Goal: Find contact information: Find contact information

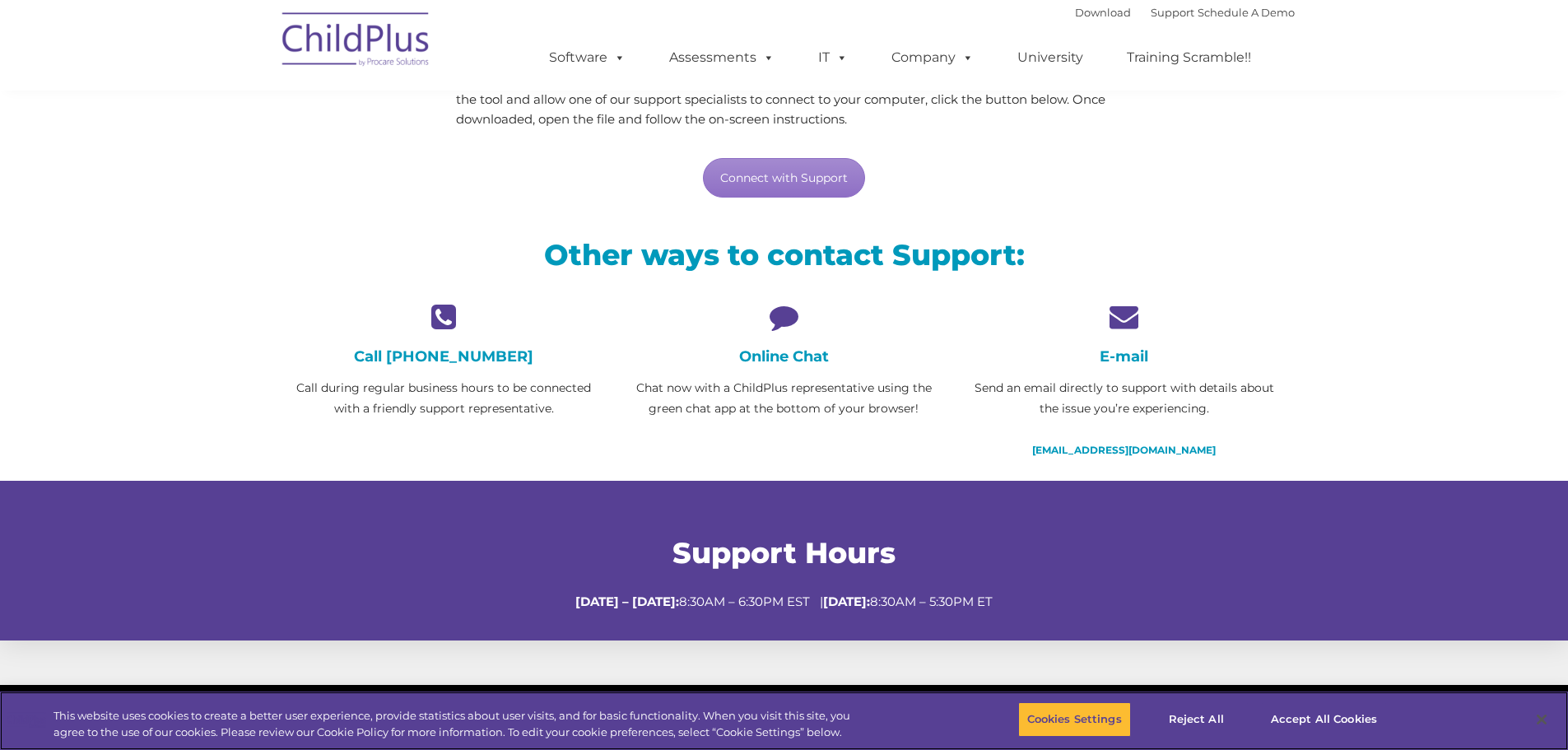
scroll to position [233, 0]
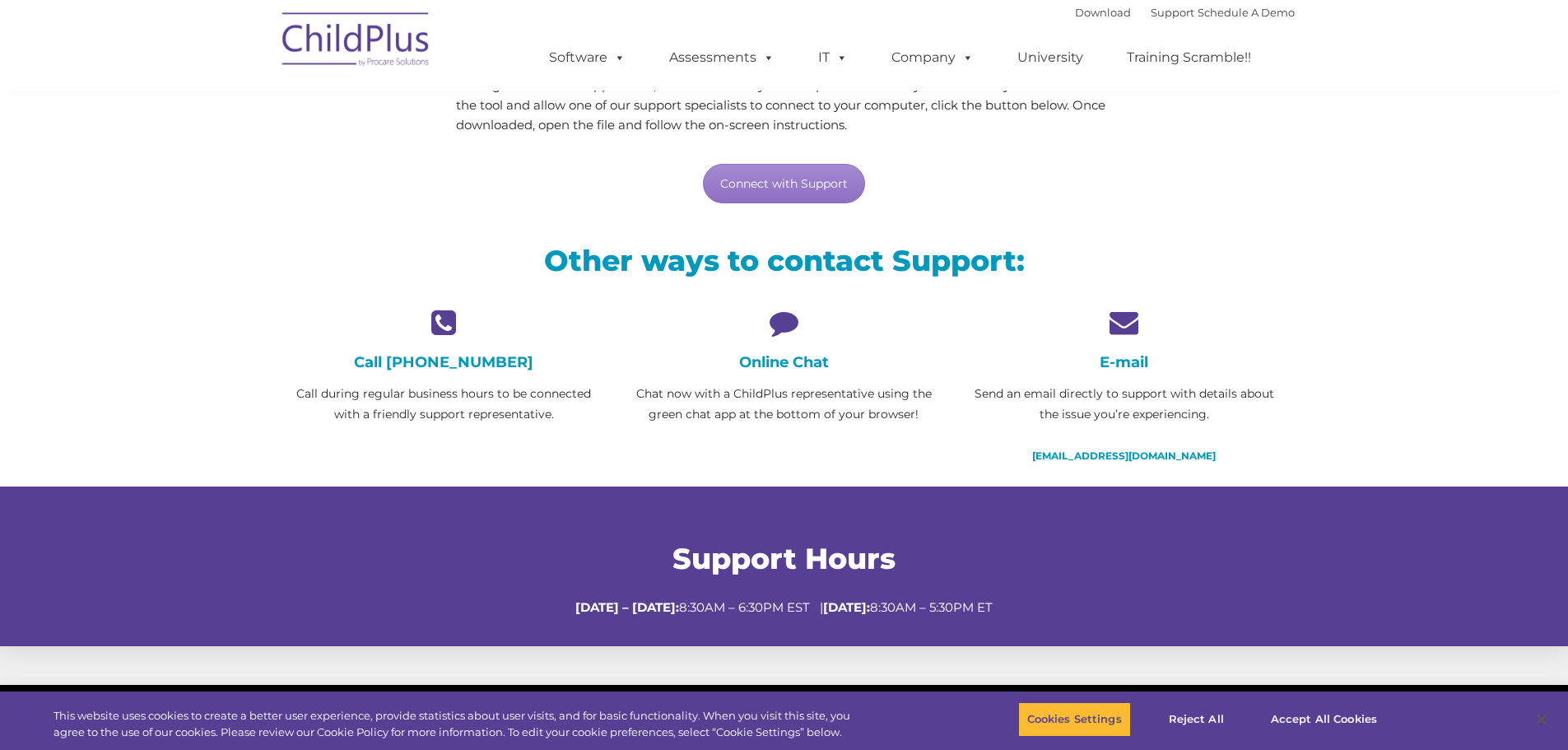
click at [774, 331] on icon at bounding box center [784, 322] width 315 height 28
click at [782, 366] on h4 "Online Chat" at bounding box center [784, 362] width 315 height 18
click at [784, 410] on p "Chat now with a ChildPlus representative using the green chat app at the bottom…" at bounding box center [784, 404] width 315 height 41
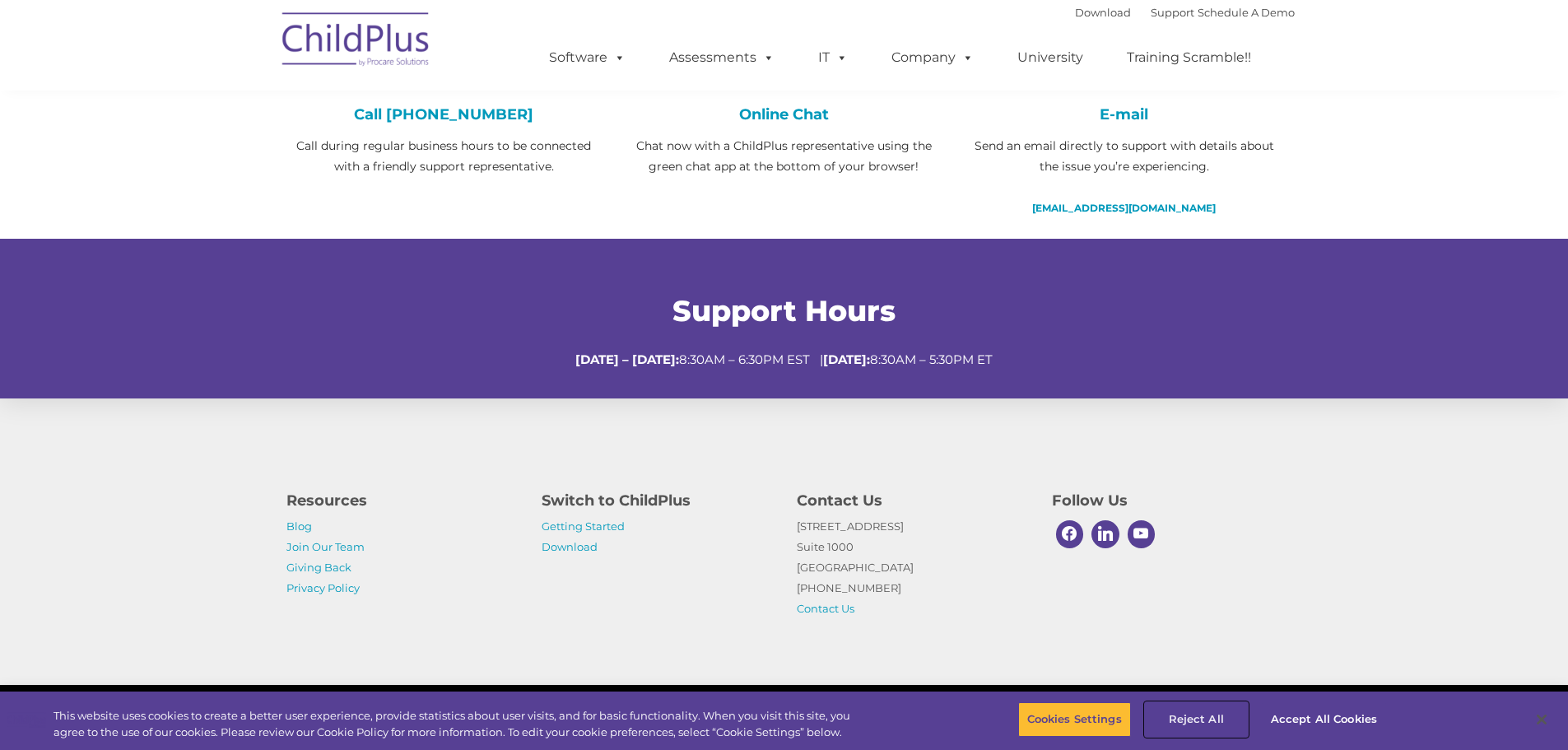
click at [1209, 722] on button "Reject All" at bounding box center [1197, 720] width 103 height 35
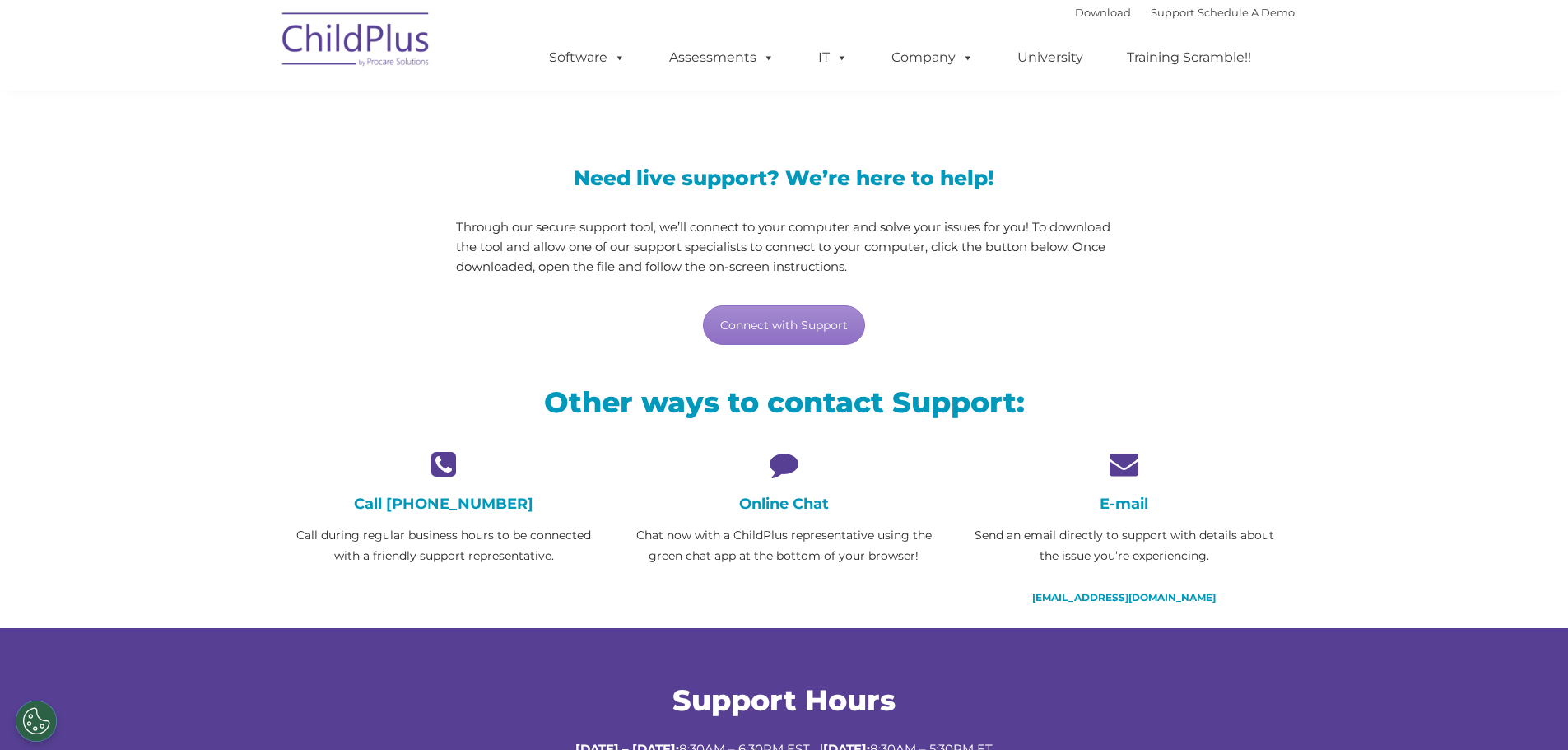
scroll to position [86, 0]
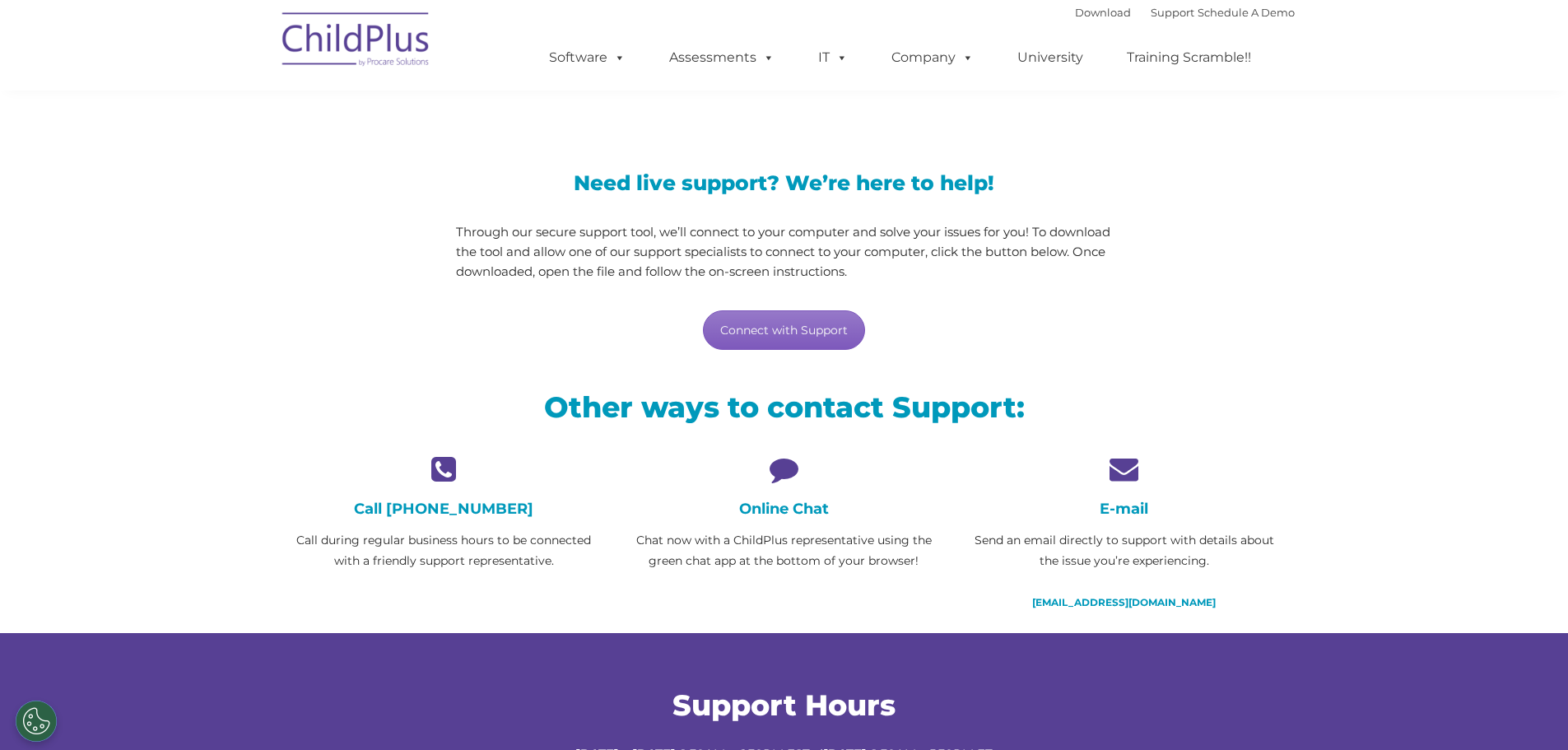
click at [795, 346] on link "Connect with Support" at bounding box center [784, 330] width 162 height 39
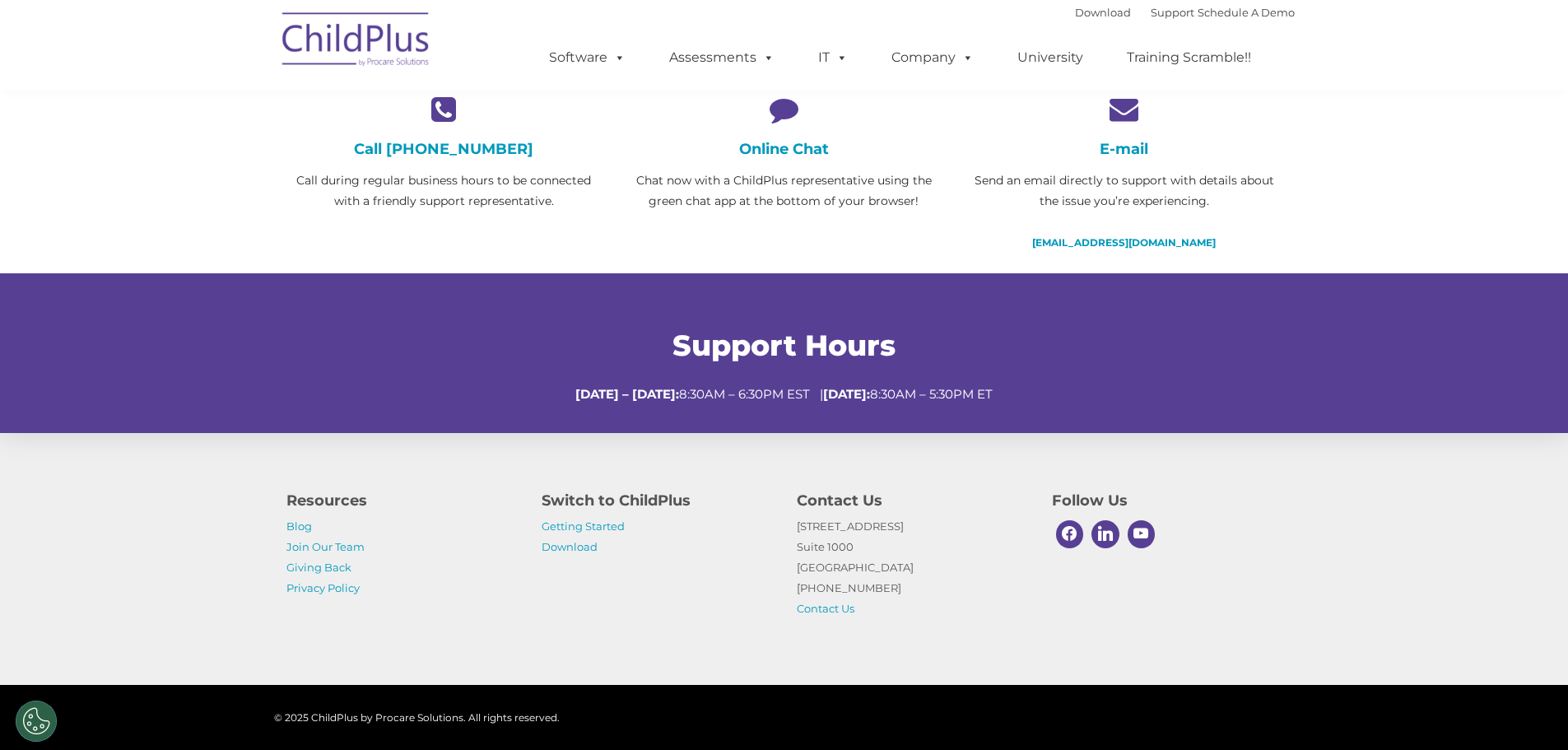
scroll to position [481, 0]
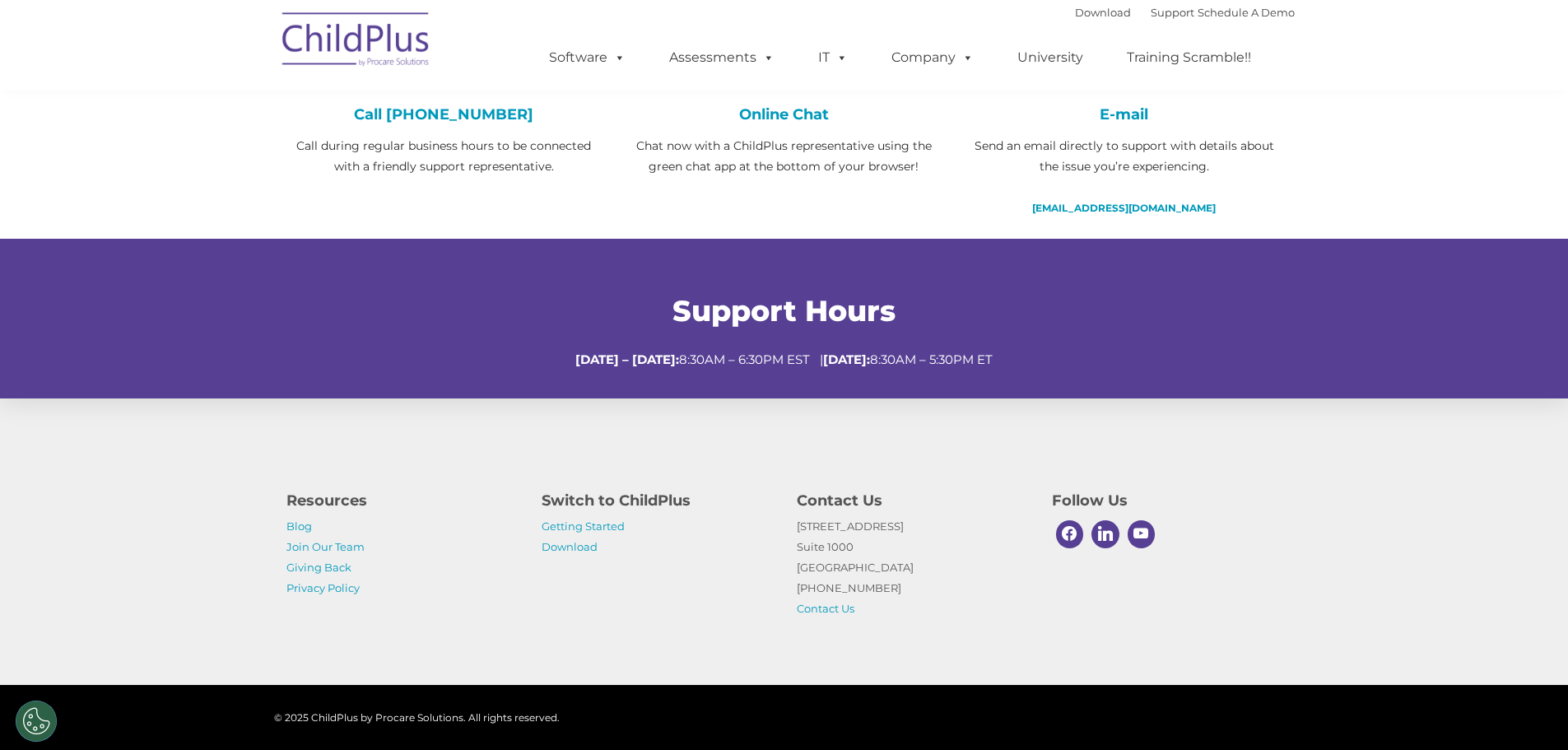
click at [1343, 523] on div "Resources Blog Join Our Team Giving Back Privacy Policy Switch to ChildPlus Get…" at bounding box center [784, 542] width 1568 height 287
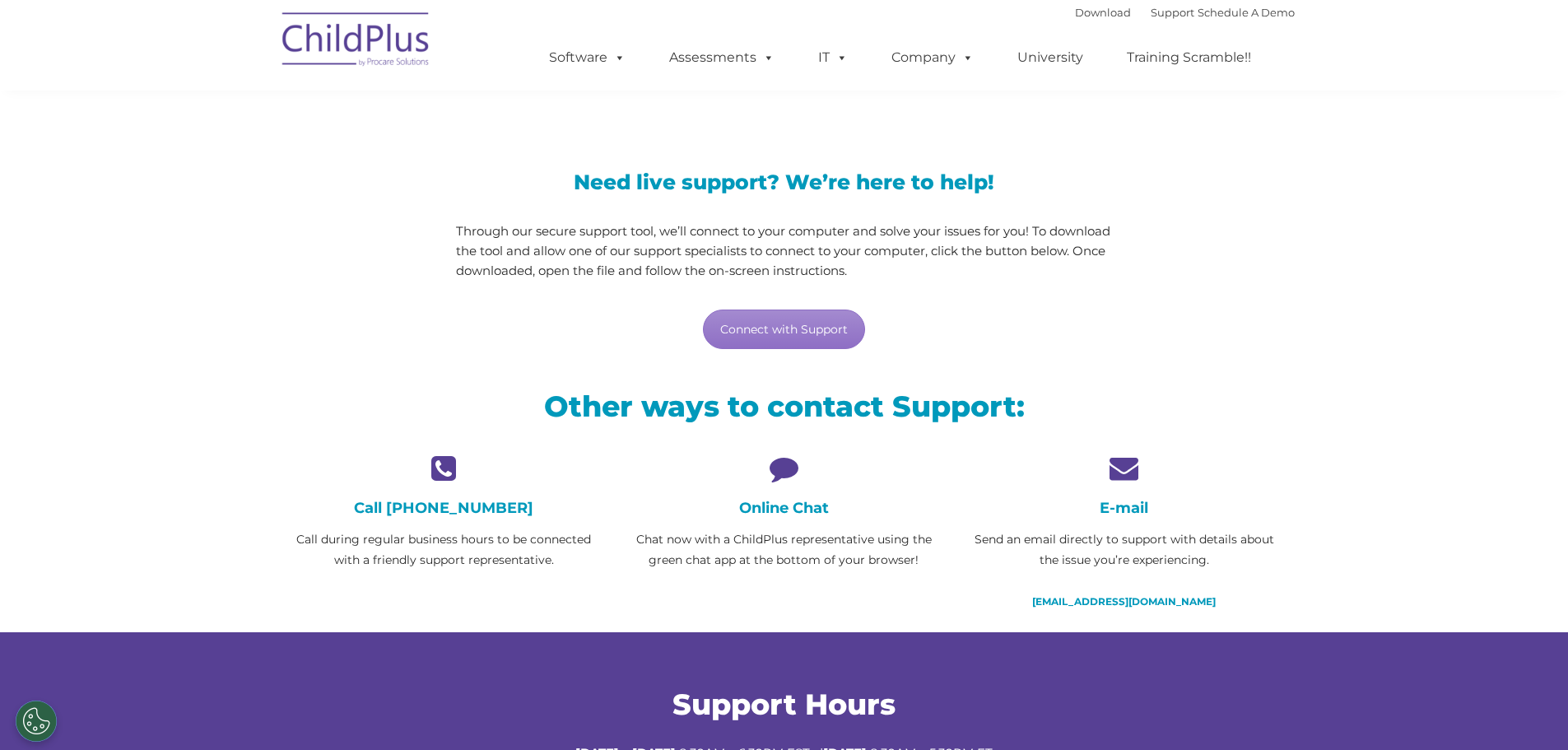
scroll to position [86, 0]
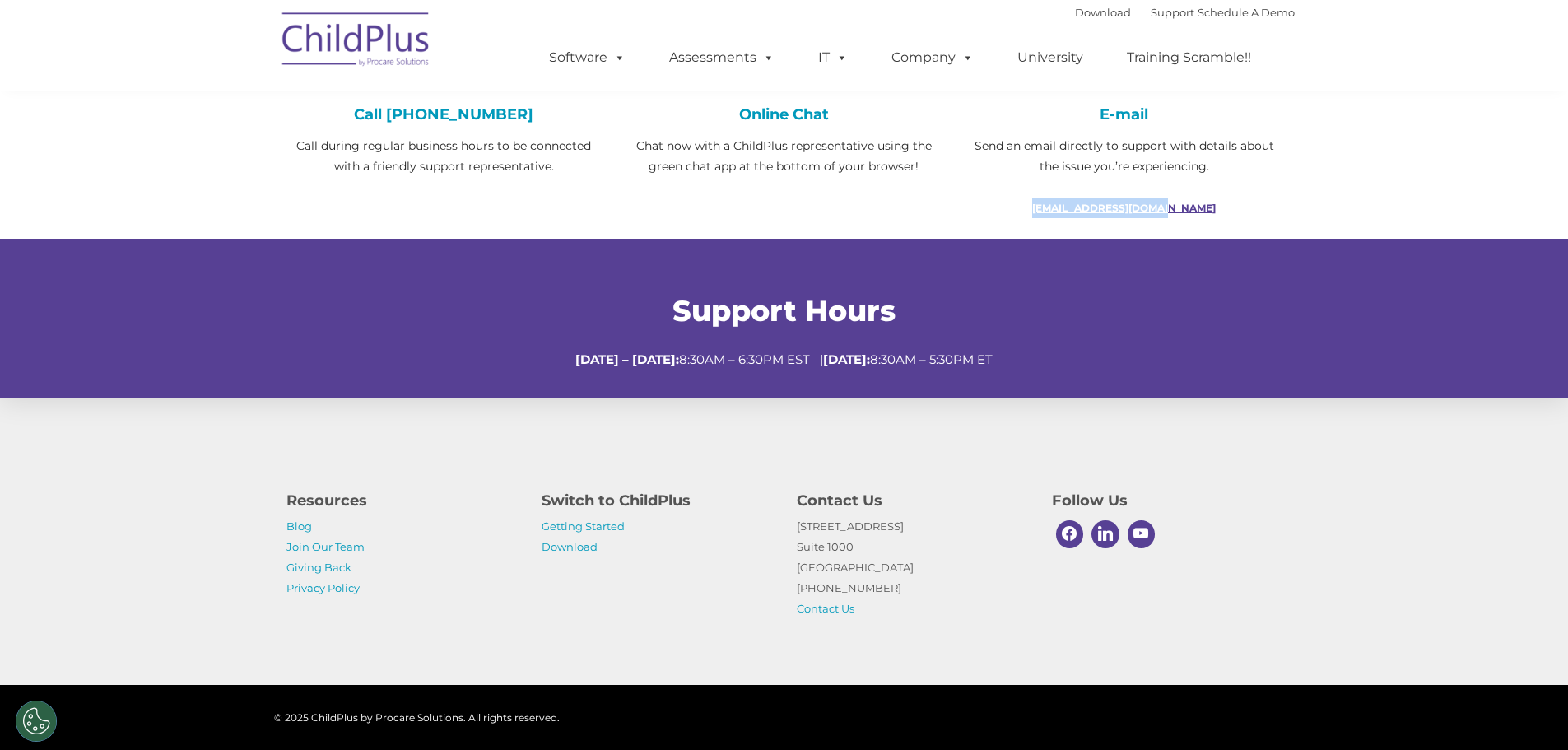
drag, startPoint x: 1235, startPoint y: 206, endPoint x: 1053, endPoint y: 204, distance: 182.0
click at [1053, 204] on p "[EMAIL_ADDRESS][DOMAIN_NAME]" at bounding box center [1124, 208] width 315 height 20
copy link "[EMAIL_ADDRESS][DOMAIN_NAME]"
